Goal: Information Seeking & Learning: Check status

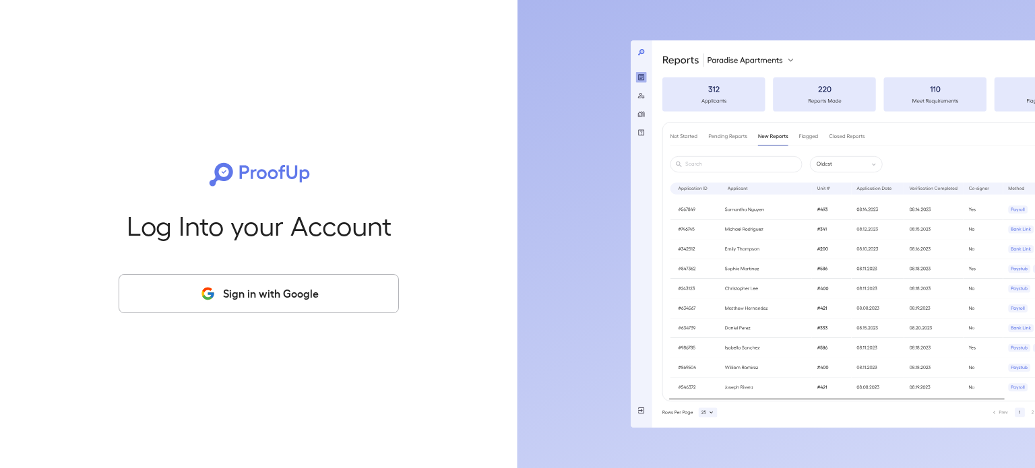
click at [277, 290] on button "Sign in with Google" at bounding box center [259, 293] width 280 height 39
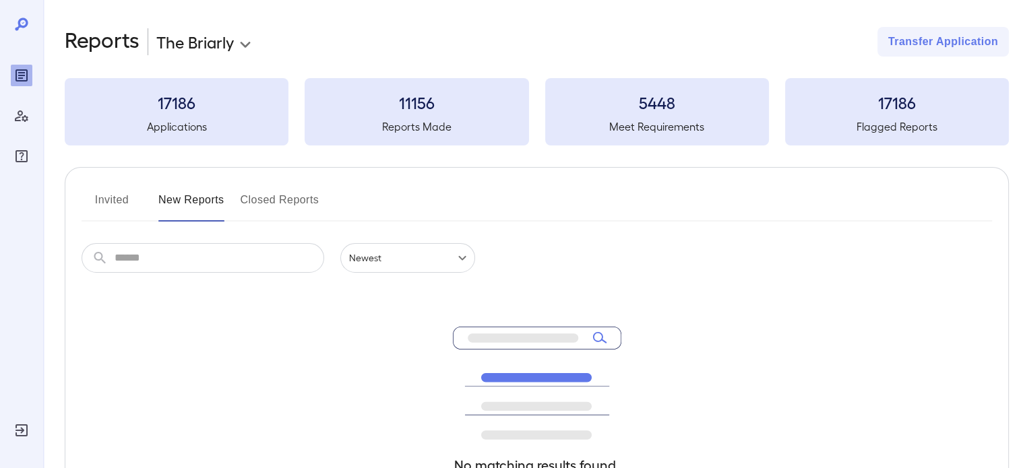
click at [98, 201] on button "Invited" at bounding box center [112, 205] width 61 height 32
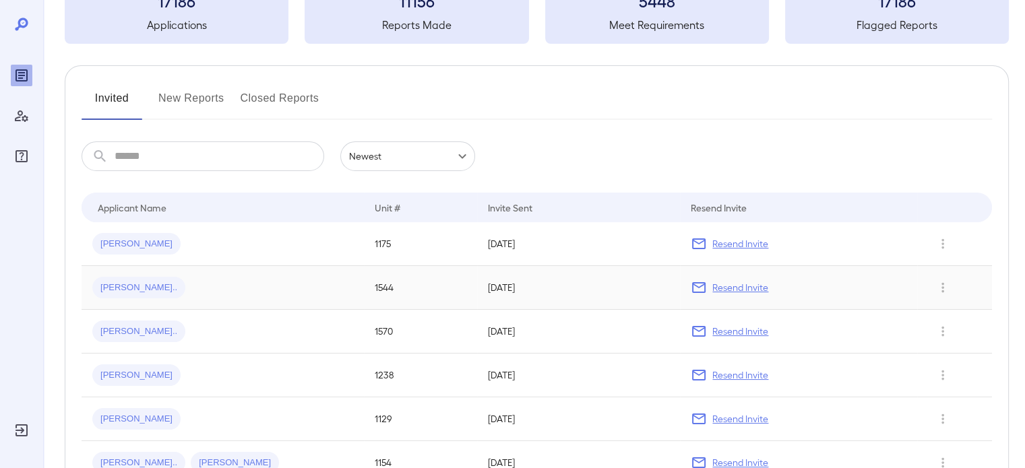
scroll to position [135, 0]
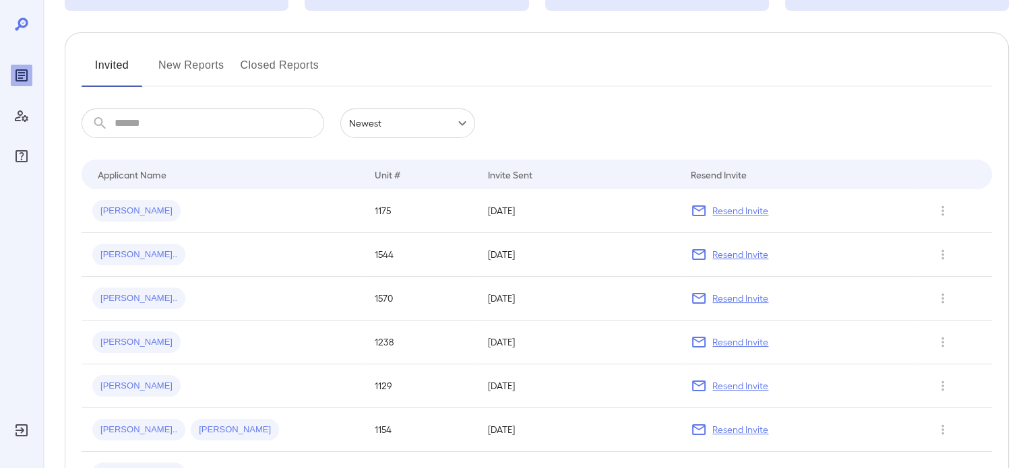
click at [177, 67] on button "New Reports" at bounding box center [191, 71] width 66 height 32
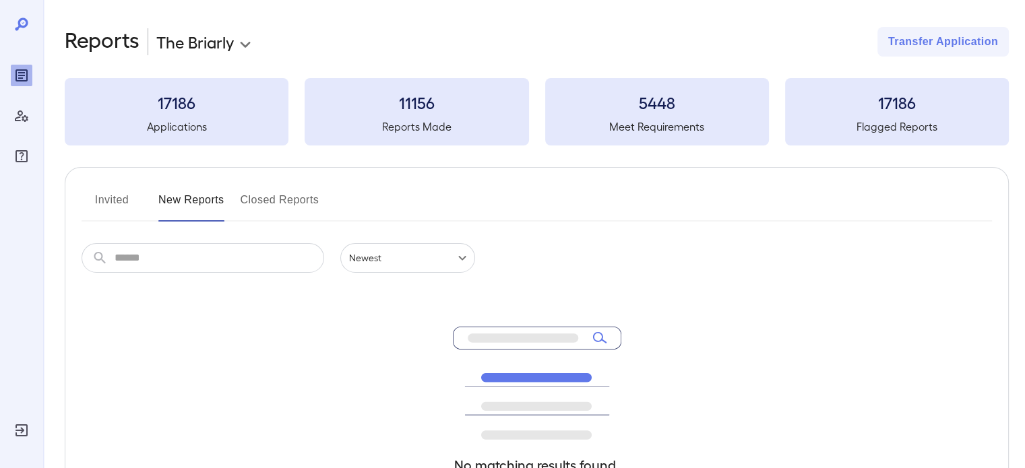
click at [111, 201] on button "Invited" at bounding box center [112, 205] width 61 height 32
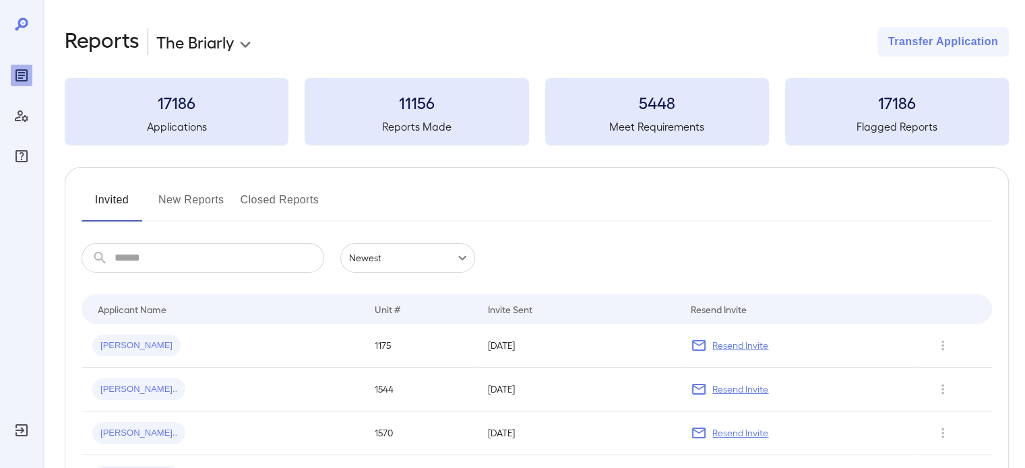
click at [142, 255] on input "text" at bounding box center [220, 258] width 210 height 30
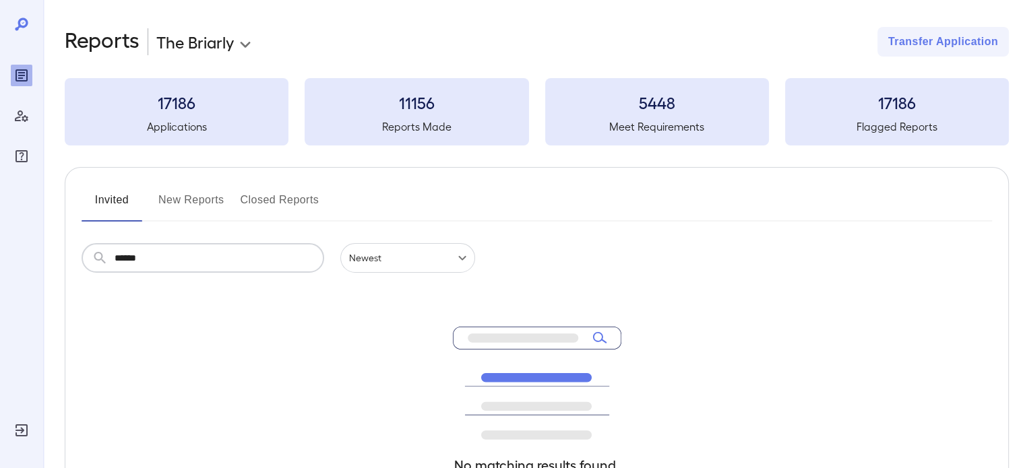
type input "******"
click at [274, 267] on input "******" at bounding box center [220, 258] width 210 height 30
drag, startPoint x: 202, startPoint y: 238, endPoint x: 83, endPoint y: 252, distance: 120.1
click at [79, 243] on div "Invited New Reports Closed Reports ​ ****** ​ Newest ****** No matching results…" at bounding box center [537, 370] width 944 height 406
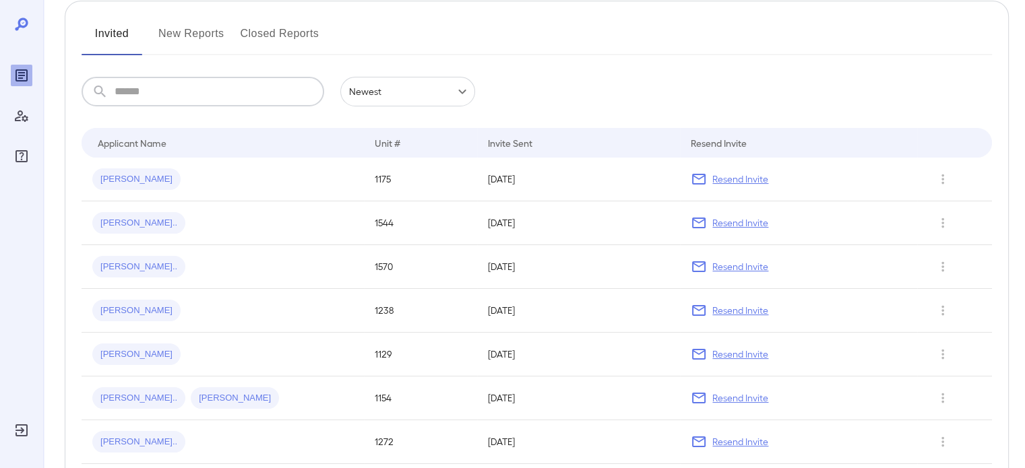
scroll to position [42, 0]
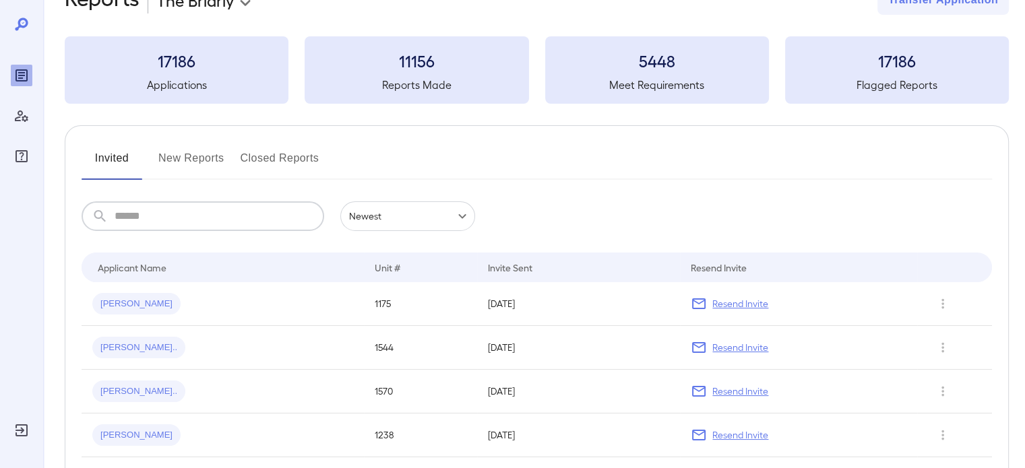
click at [183, 218] on input "text" at bounding box center [220, 216] width 210 height 30
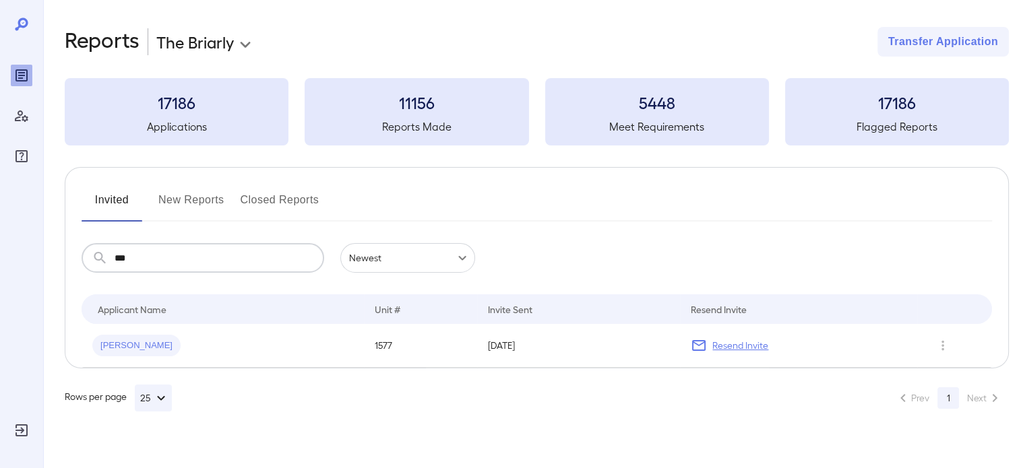
scroll to position [0, 0]
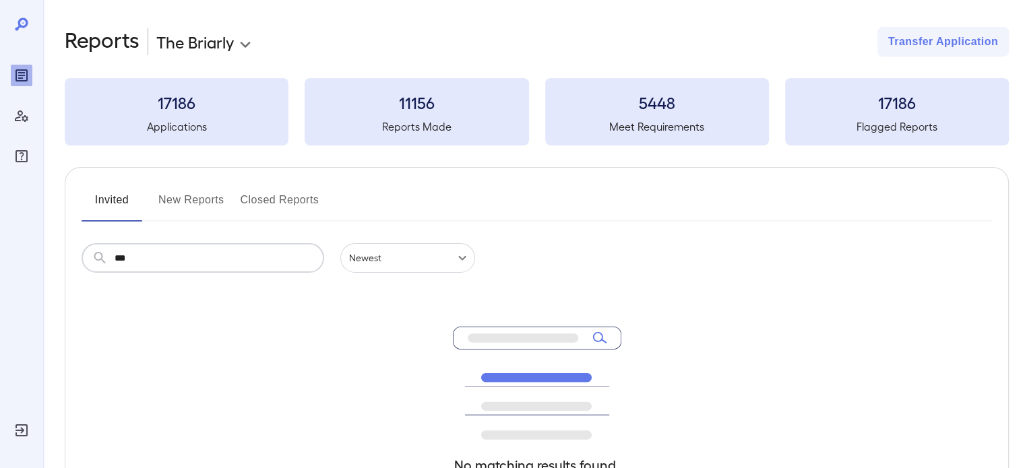
type input "***"
drag, startPoint x: 24, startPoint y: 71, endPoint x: 32, endPoint y: 73, distance: 8.3
click at [24, 71] on icon "Reports" at bounding box center [21, 75] width 16 height 16
click at [187, 194] on button "New Reports" at bounding box center [191, 205] width 66 height 32
click at [113, 198] on button "Invited" at bounding box center [112, 205] width 61 height 32
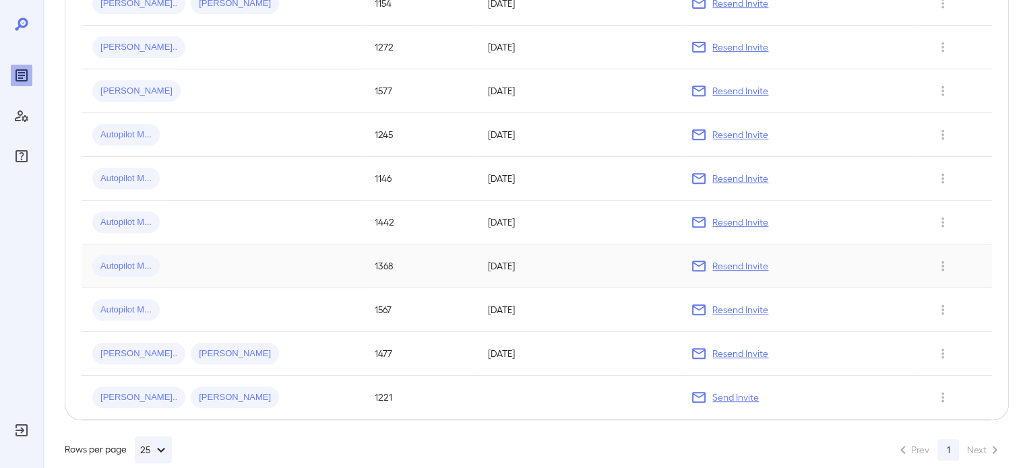
scroll to position [581, 0]
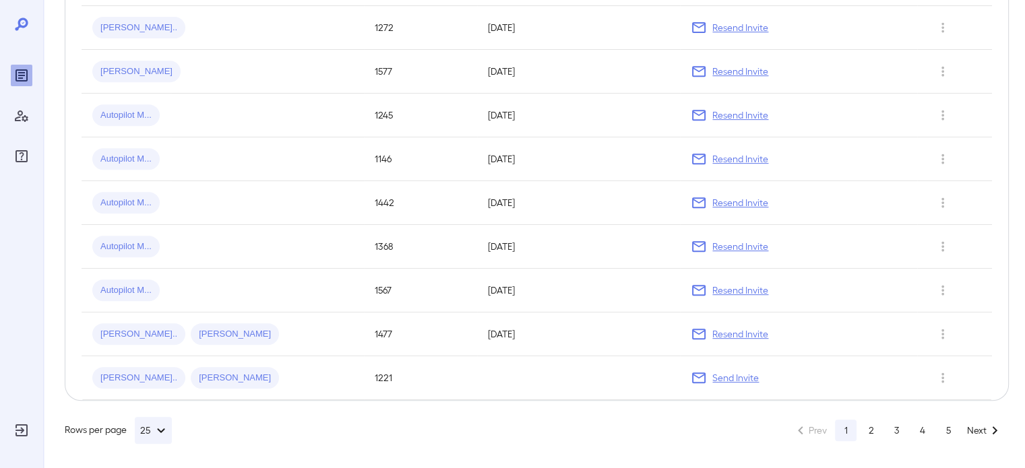
click at [978, 431] on button "Next" at bounding box center [985, 431] width 44 height 22
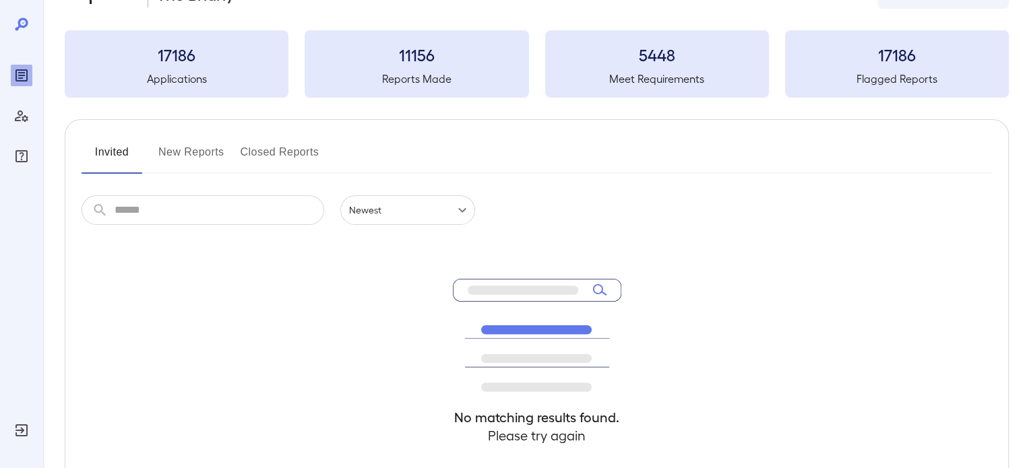
scroll to position [40, 0]
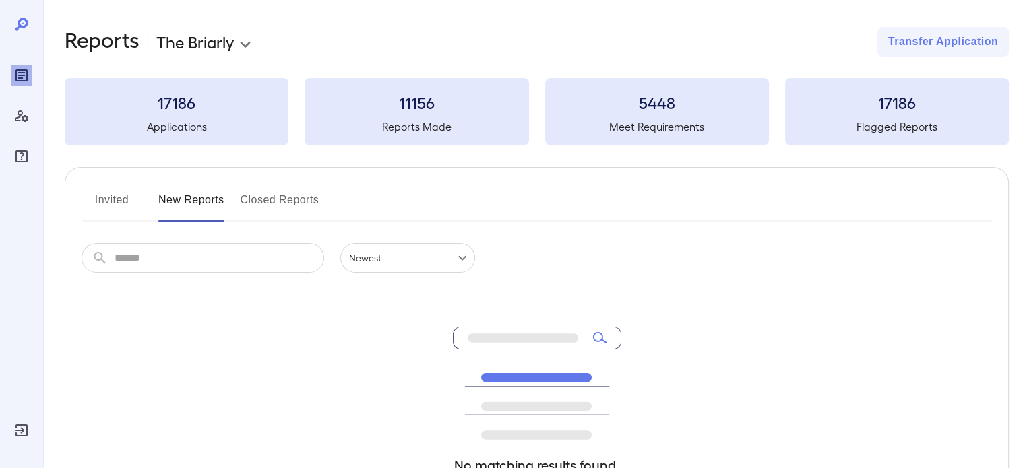
click at [129, 202] on button "Invited" at bounding box center [112, 205] width 61 height 32
click at [92, 203] on button "Invited" at bounding box center [112, 205] width 61 height 32
click at [288, 207] on button "Closed Reports" at bounding box center [280, 205] width 79 height 32
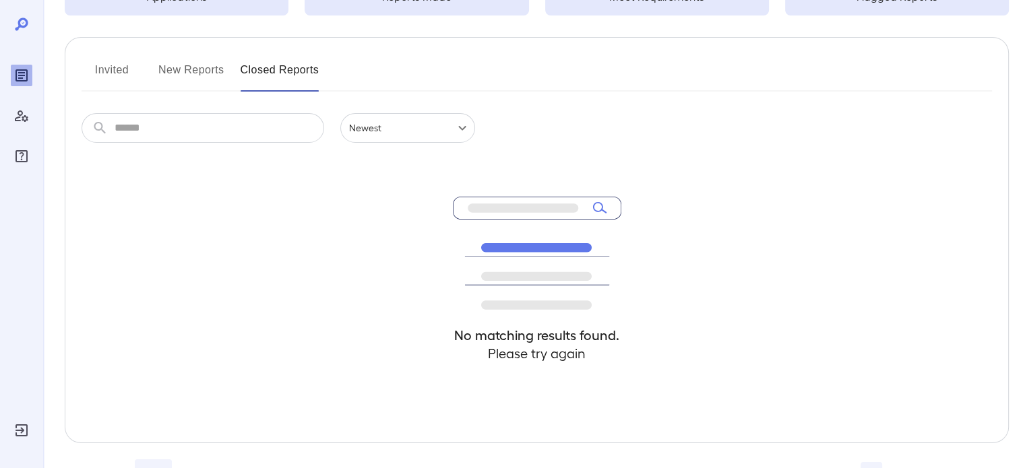
scroll to position [135, 0]
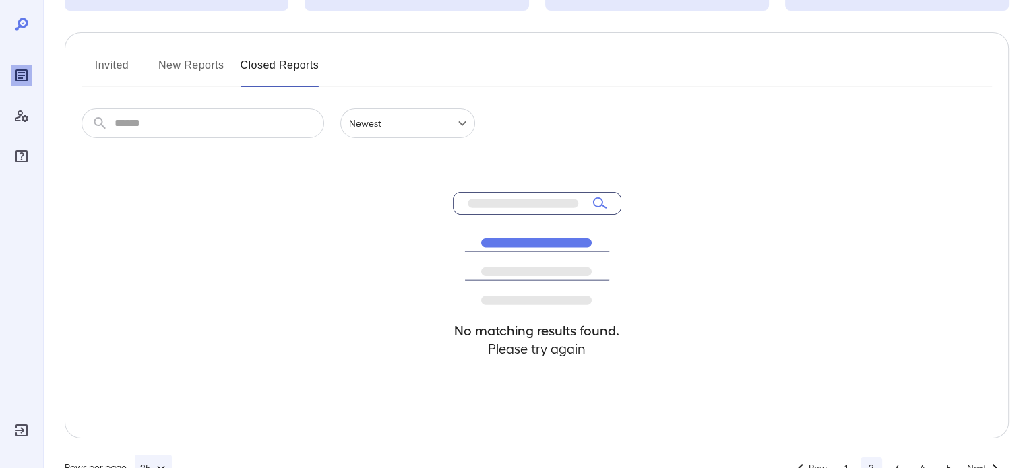
click at [118, 60] on button "Invited" at bounding box center [112, 71] width 61 height 32
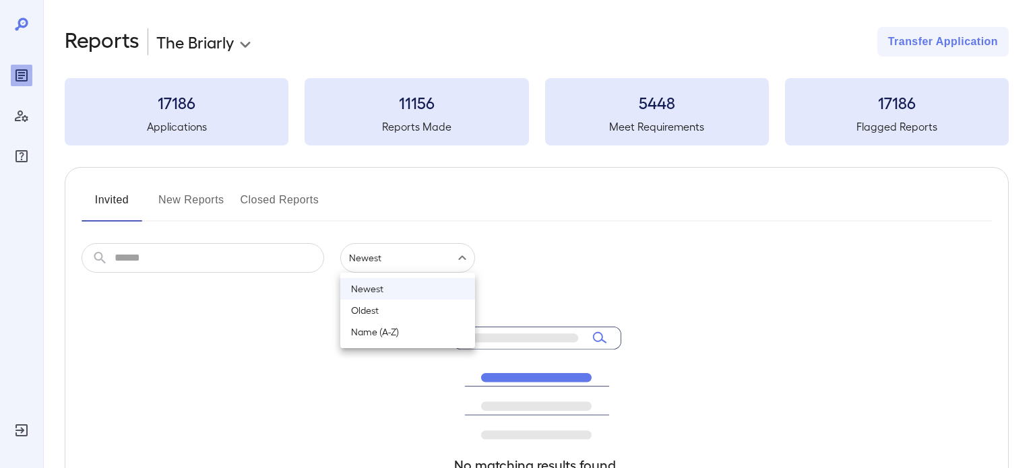
click at [410, 256] on body "**********" at bounding box center [517, 234] width 1035 height 468
click at [527, 199] on div at bounding box center [517, 234] width 1035 height 468
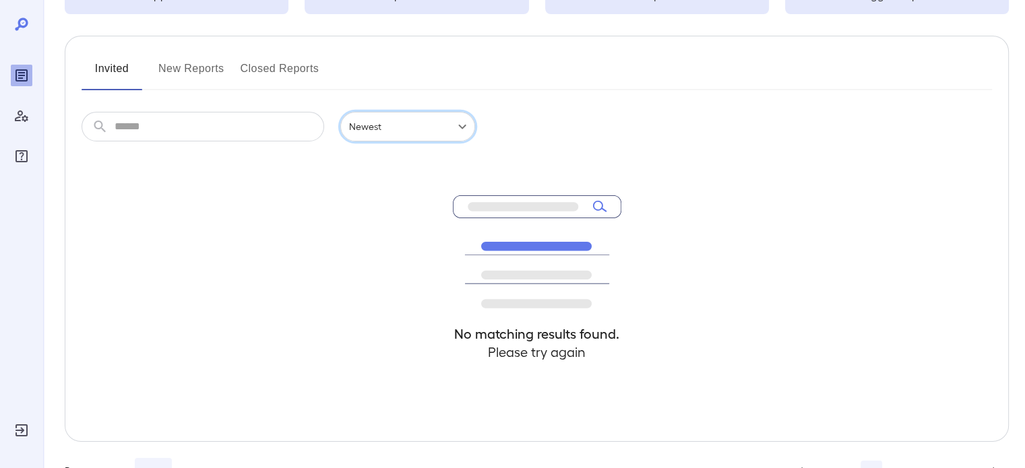
scroll to position [108, 0]
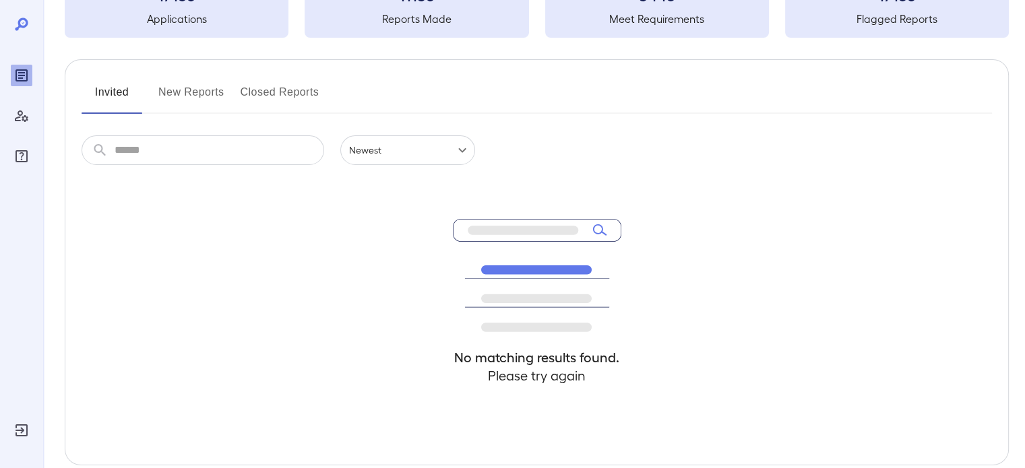
click at [167, 150] on input "text" at bounding box center [220, 150] width 210 height 30
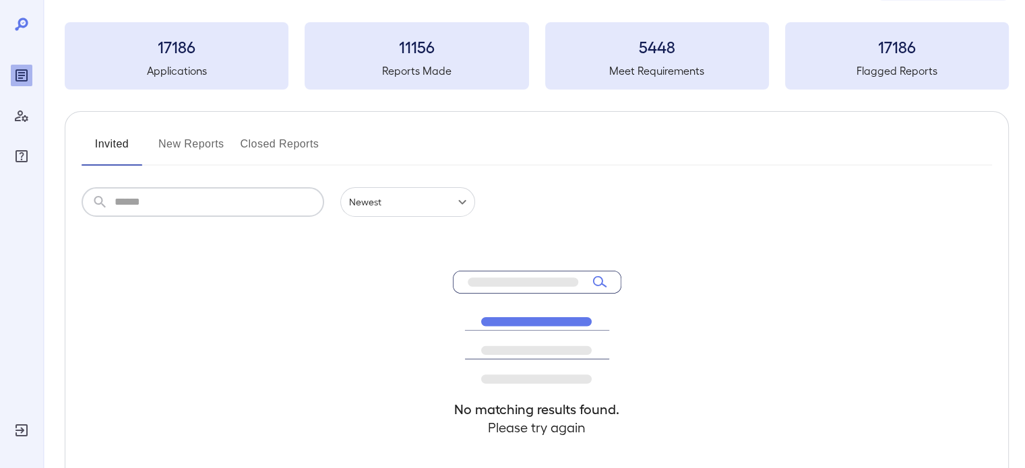
scroll to position [0, 0]
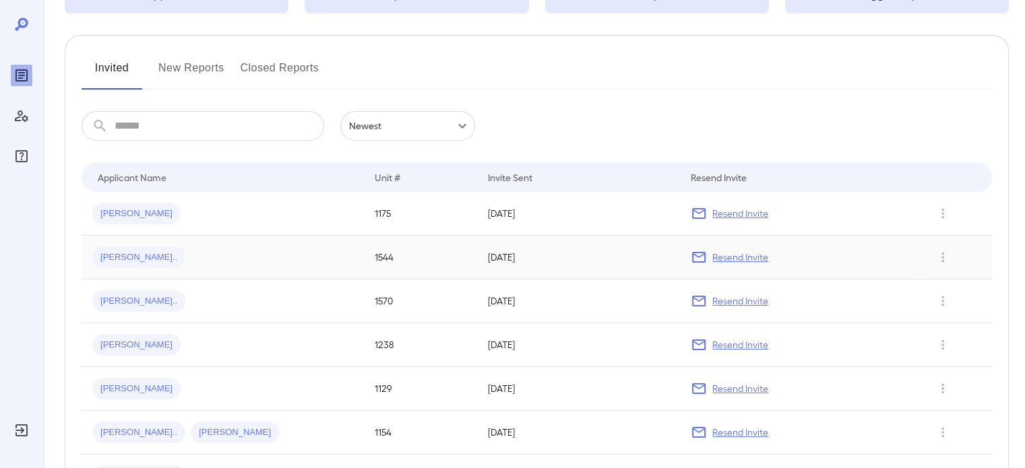
scroll to position [135, 0]
click at [288, 220] on div "[PERSON_NAME]" at bounding box center [222, 211] width 261 height 22
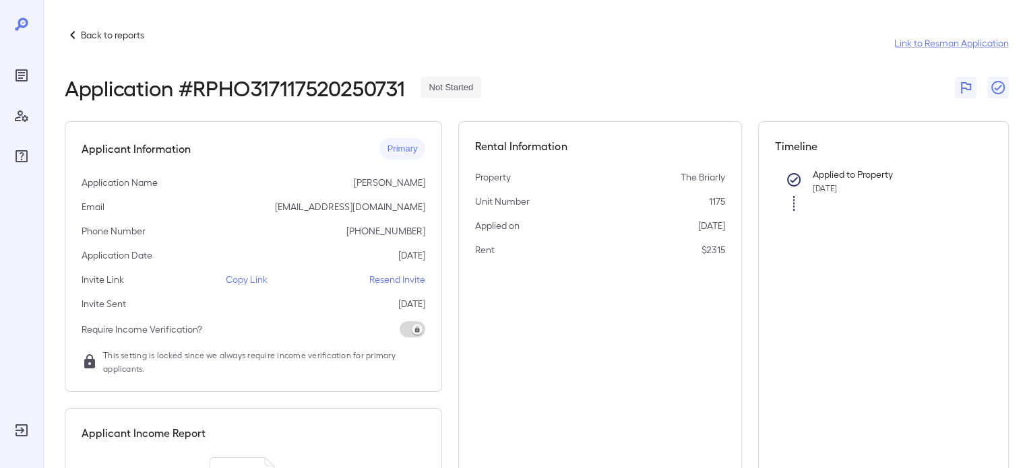
click at [81, 32] on p "Back to reports" at bounding box center [112, 34] width 63 height 13
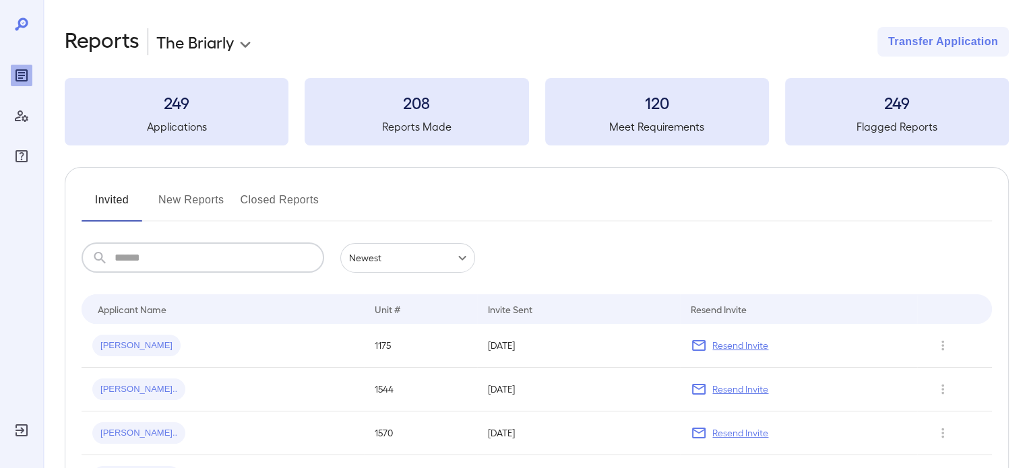
click at [155, 257] on input "text" at bounding box center [220, 258] width 210 height 30
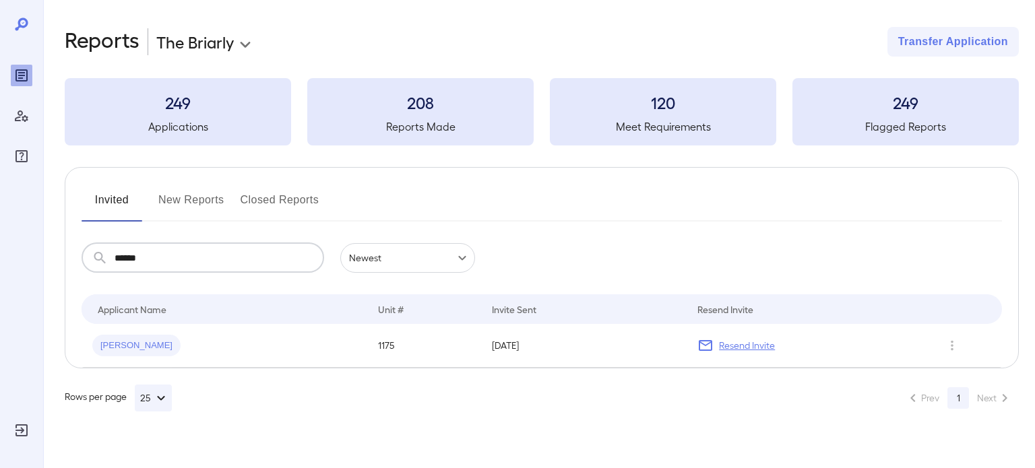
type input "******"
click at [160, 400] on icon "button" at bounding box center [161, 398] width 16 height 16
click at [159, 442] on p "100" at bounding box center [153, 439] width 14 height 13
click at [230, 43] on body "**********" at bounding box center [517, 234] width 1035 height 468
click at [218, 66] on li "The Briarly" at bounding box center [208, 73] width 105 height 22
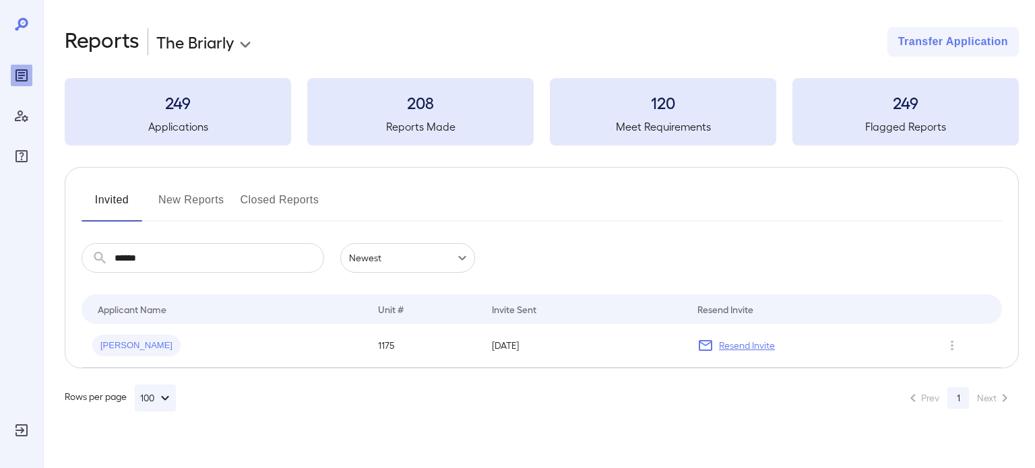
click at [17, 69] on icon "Reports" at bounding box center [21, 75] width 12 height 12
